Goal: Information Seeking & Learning: Check status

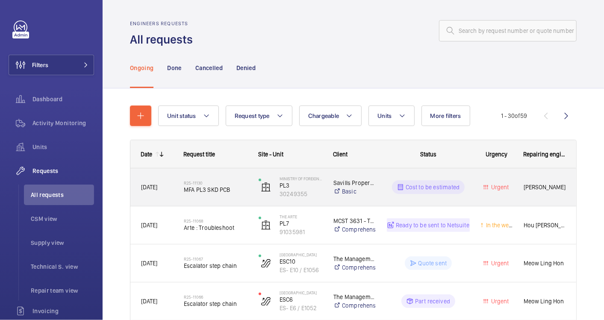
click at [173, 202] on div "R25-11130 MFA PL3 SKD PCB" at bounding box center [210, 187] width 75 height 38
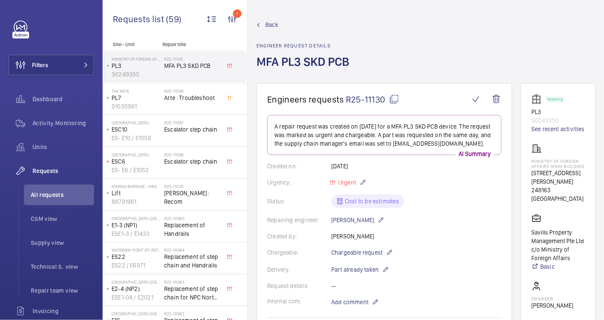
click at [272, 26] on span "Back" at bounding box center [272, 25] width 13 height 9
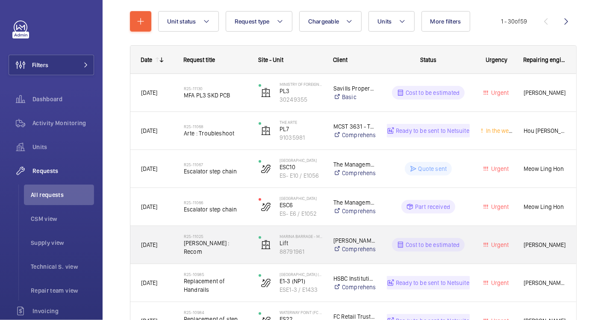
scroll to position [95, 0]
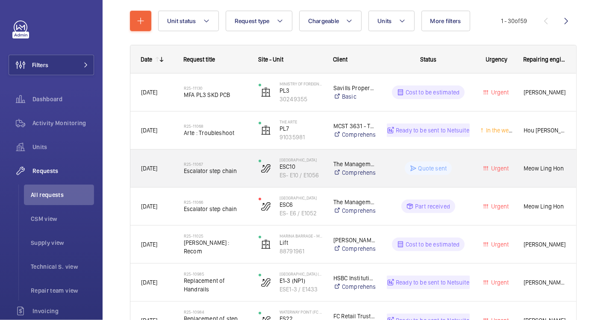
click at [174, 173] on div "R25-11067 Escalator step chain" at bounding box center [211, 168] width 74 height 38
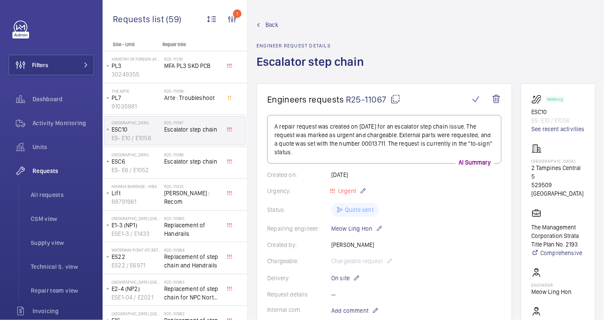
click at [257, 24] on mat-icon at bounding box center [259, 25] width 4 height 4
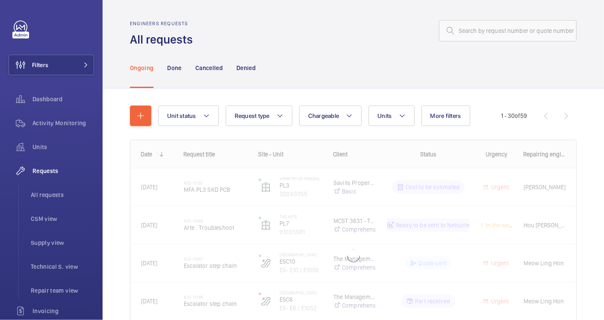
scroll to position [65, 0]
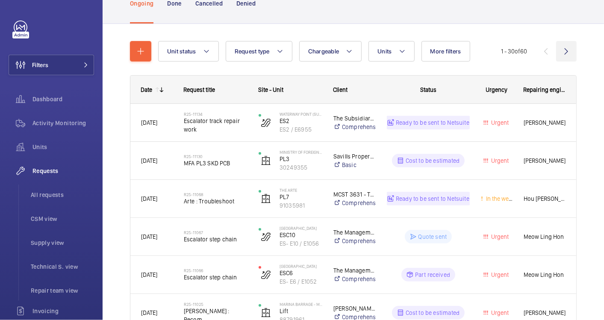
click at [560, 50] on wm-front-icon-button at bounding box center [566, 51] width 21 height 21
